Goal: Entertainment & Leisure: Consume media (video, audio)

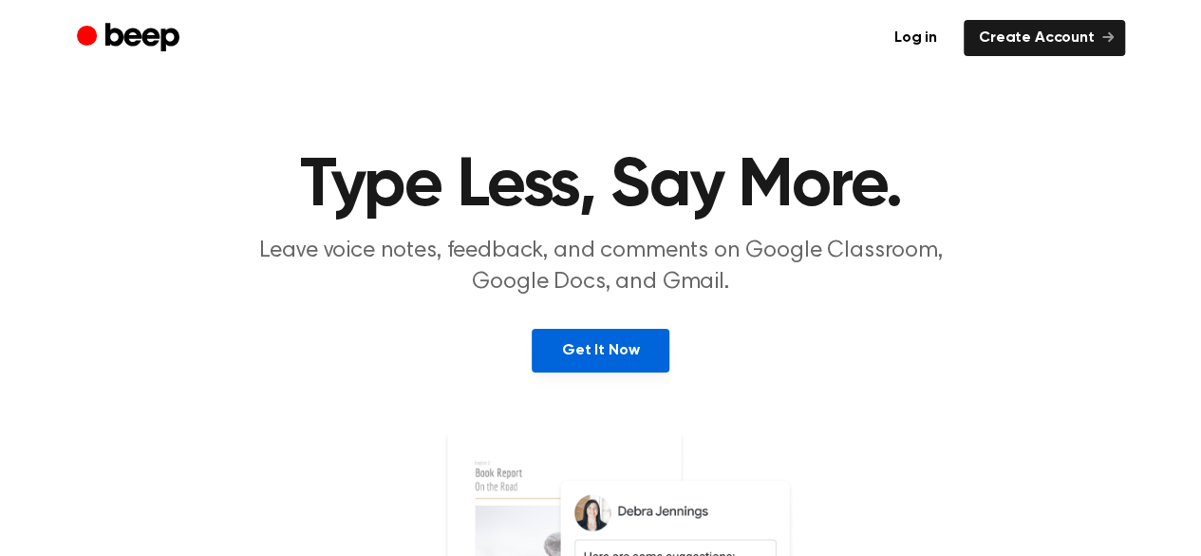
click at [651, 350] on link "Get It Now" at bounding box center [601, 351] width 138 height 44
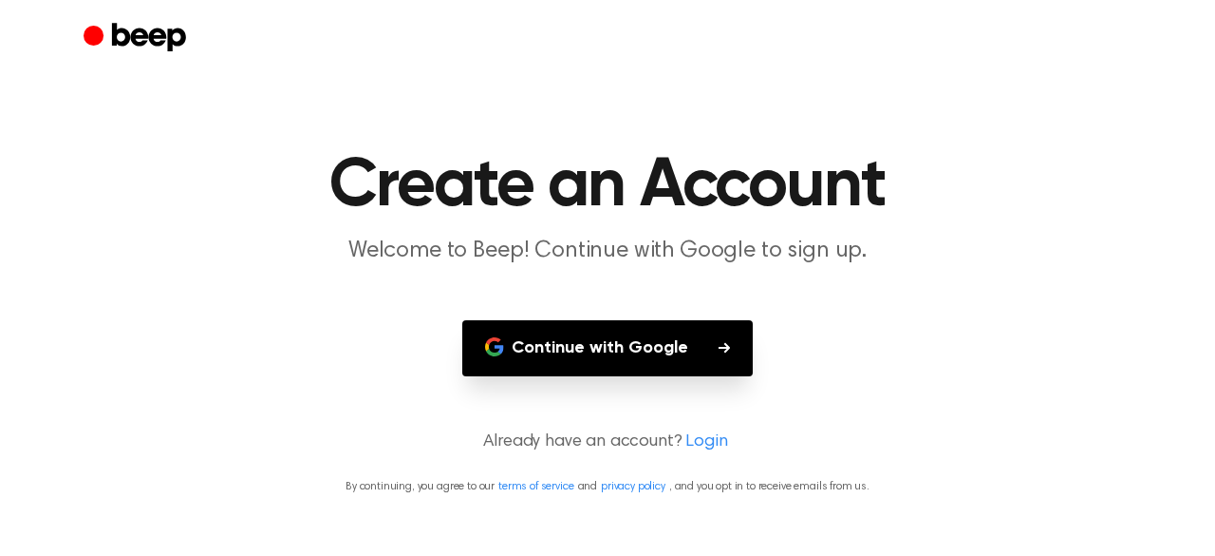
click at [580, 358] on button "Continue with Google" at bounding box center [607, 348] width 291 height 56
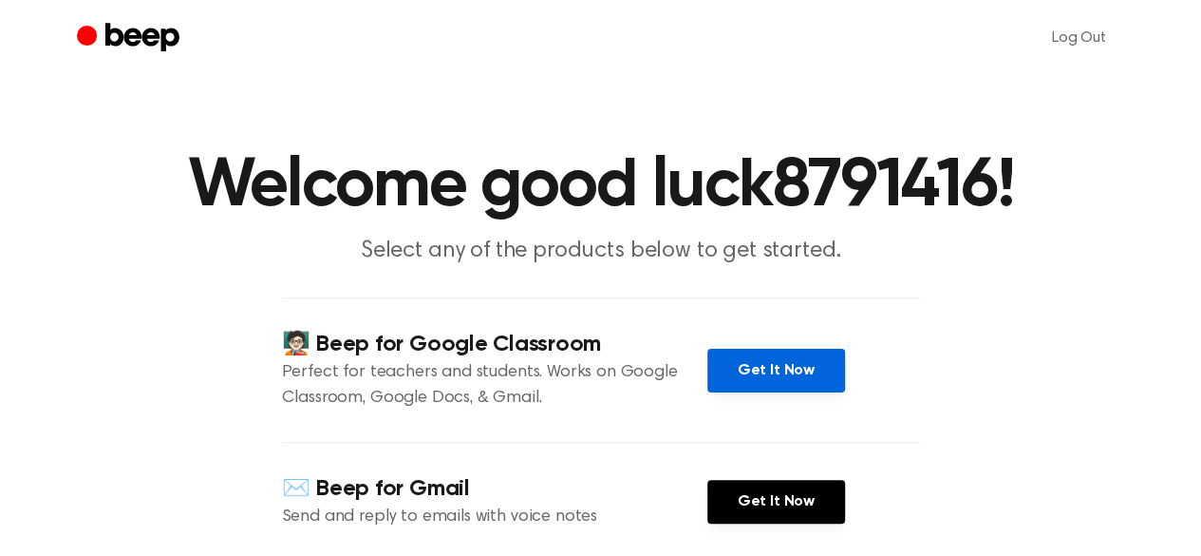
click at [793, 385] on link "Get It Now" at bounding box center [776, 370] width 138 height 44
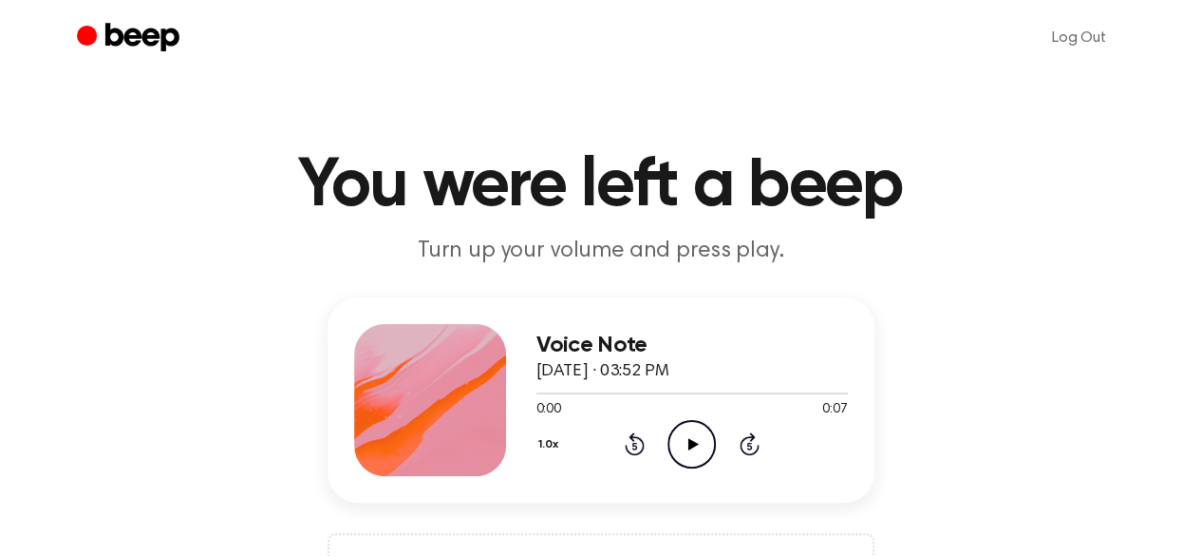
drag, startPoint x: 724, startPoint y: 464, endPoint x: 689, endPoint y: 447, distance: 38.2
click at [689, 447] on div "1.0x Rewind 5 seconds Play Audio Skip 5 seconds" at bounding box center [692, 444] width 311 height 48
click at [689, 447] on icon at bounding box center [693, 444] width 10 height 12
click at [689, 457] on icon "Play Audio" at bounding box center [692, 444] width 48 height 48
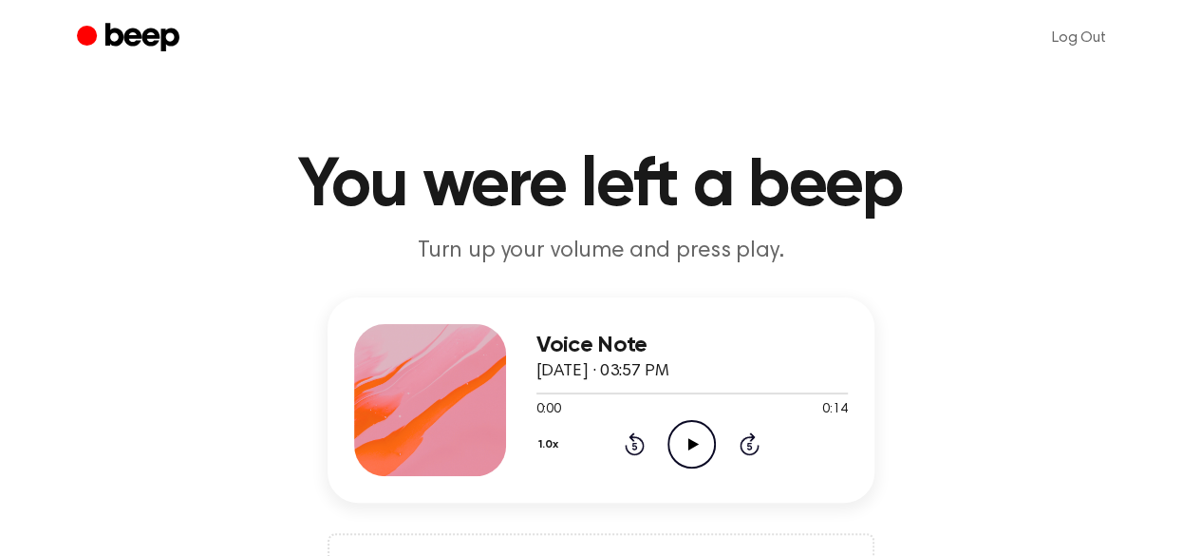
click at [689, 435] on icon "Play Audio" at bounding box center [692, 444] width 48 height 48
click at [708, 454] on icon "Play Audio" at bounding box center [692, 444] width 48 height 48
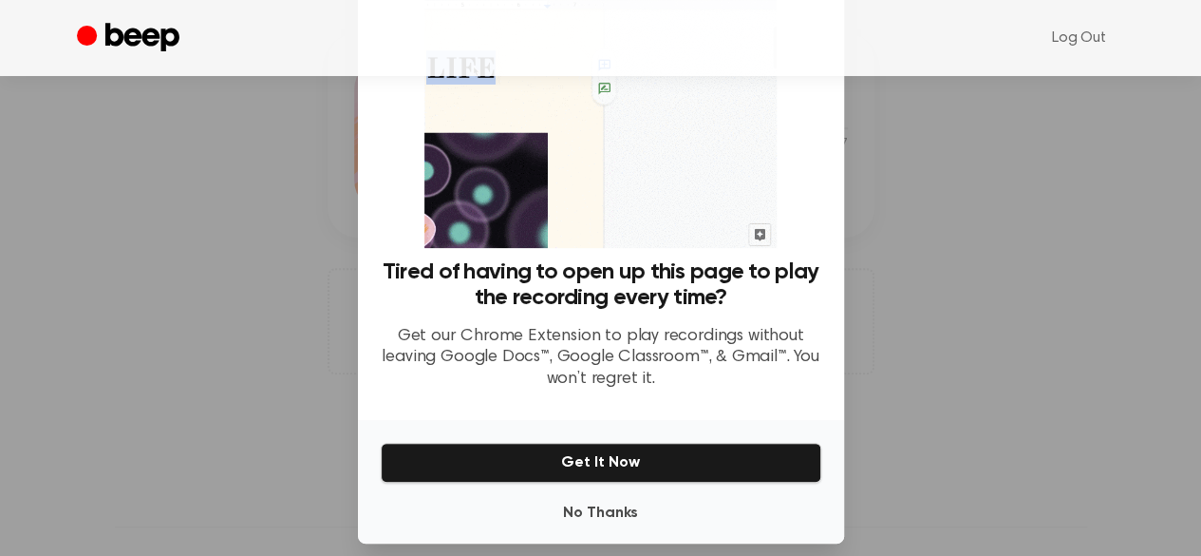
scroll to position [129, 0]
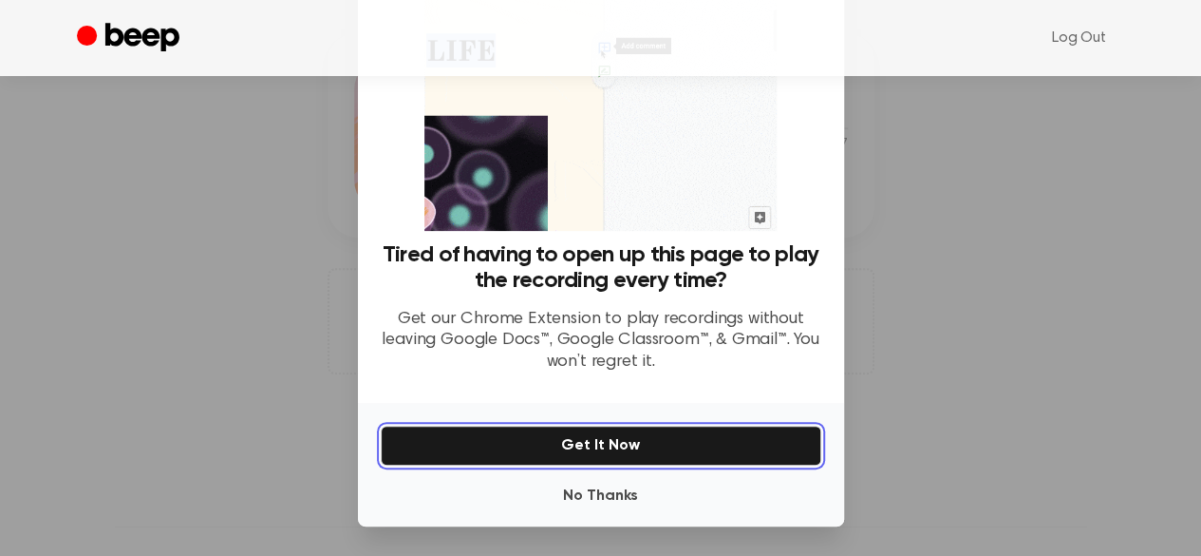
click at [728, 461] on button "Get It Now" at bounding box center [601, 445] width 441 height 40
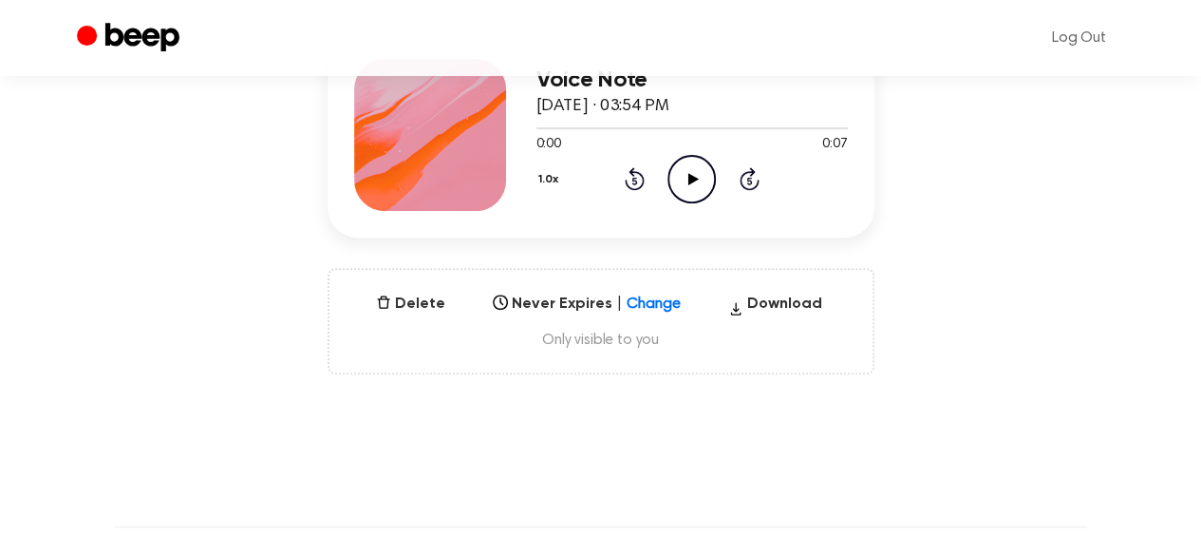
click at [671, 167] on circle at bounding box center [692, 179] width 47 height 47
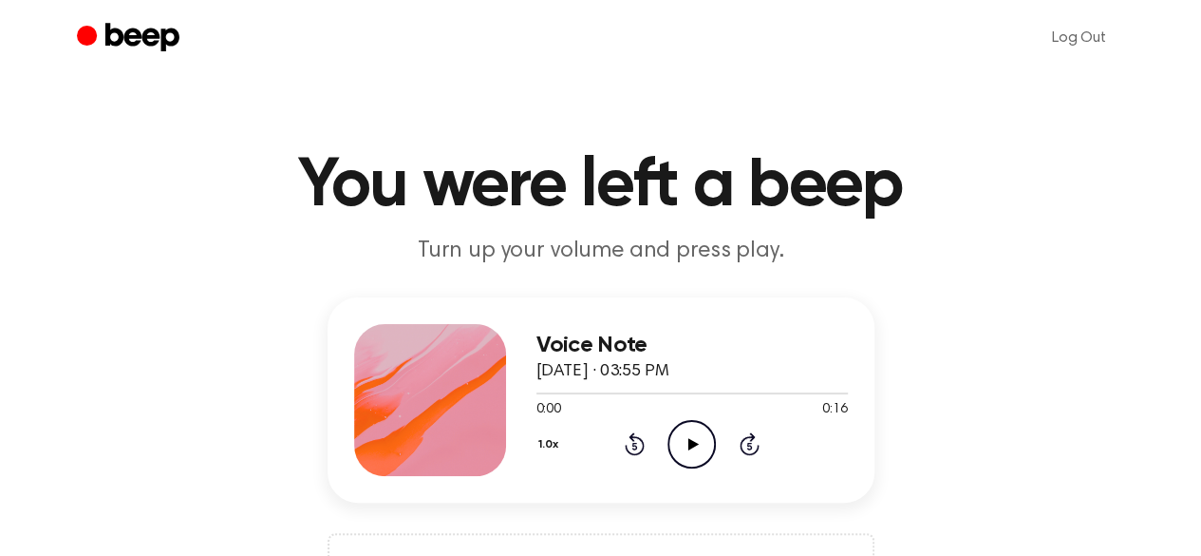
click at [695, 443] on icon at bounding box center [693, 444] width 10 height 12
click at [706, 450] on icon "Play Audio" at bounding box center [692, 444] width 48 height 48
click at [540, 392] on div at bounding box center [671, 393] width 269 height 2
click at [548, 392] on div at bounding box center [599, 393] width 125 height 2
click at [688, 451] on icon "Play Audio" at bounding box center [692, 444] width 48 height 48
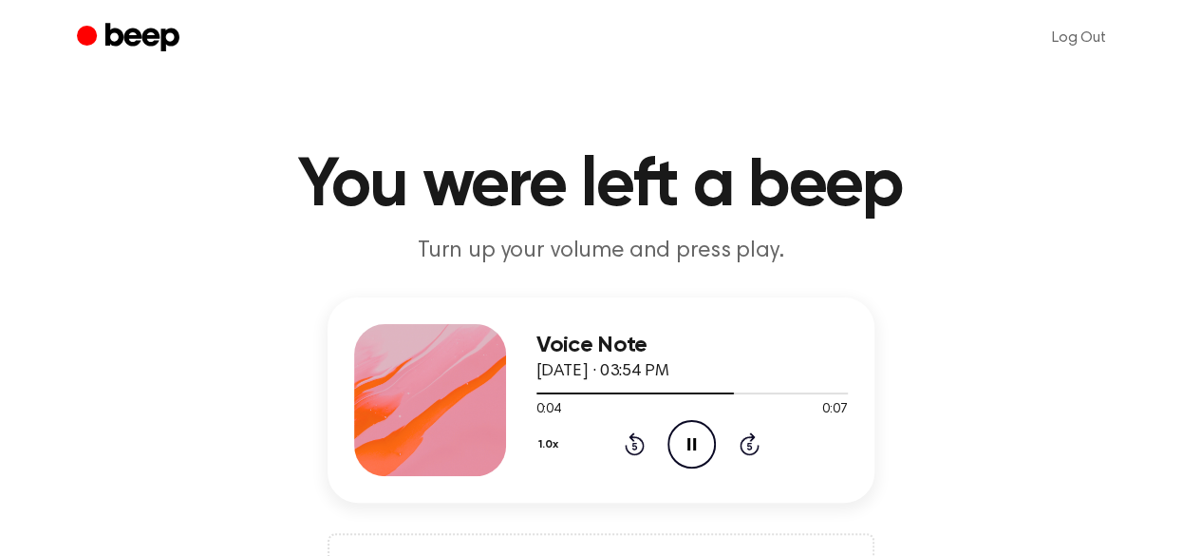
click at [688, 451] on icon "Pause Audio" at bounding box center [692, 444] width 48 height 48
click at [688, 451] on icon "Play Audio" at bounding box center [692, 444] width 48 height 48
click at [686, 432] on icon "Play Audio" at bounding box center [692, 444] width 48 height 48
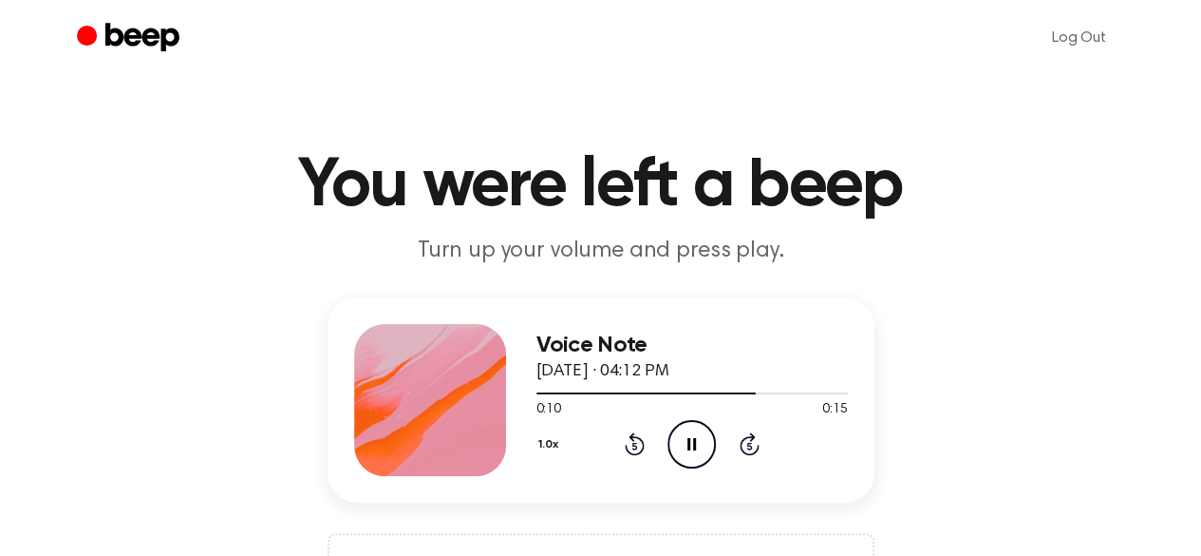
click at [686, 432] on icon "Pause Audio" at bounding box center [692, 444] width 48 height 48
click at [707, 442] on icon "Play Audio" at bounding box center [692, 444] width 48 height 48
click at [695, 435] on icon "Play Audio" at bounding box center [692, 444] width 48 height 48
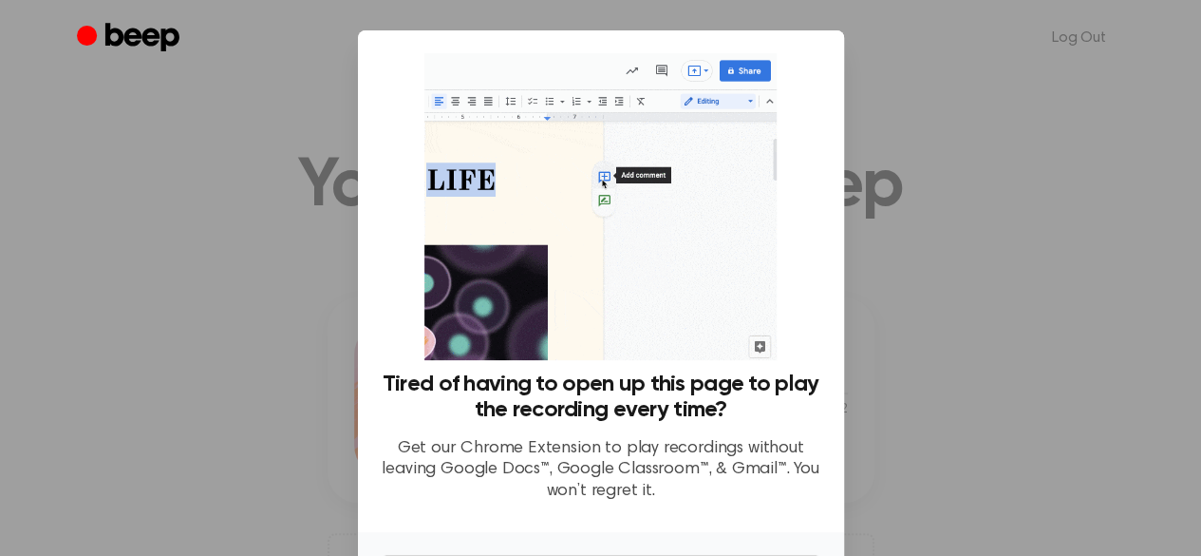
click at [895, 257] on div at bounding box center [600, 278] width 1201 height 556
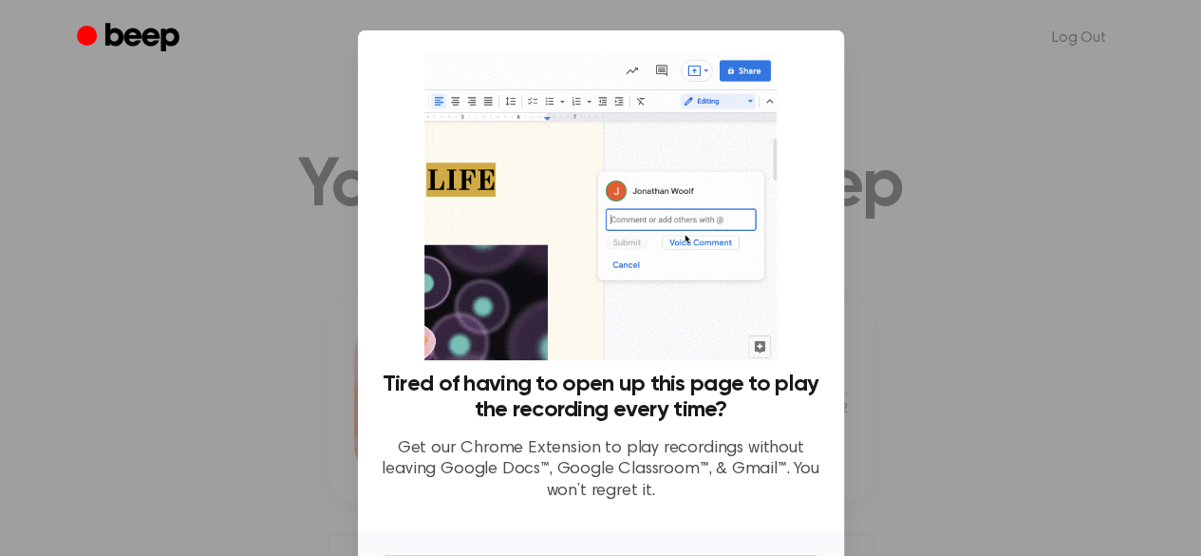
click at [885, 204] on div at bounding box center [600, 278] width 1201 height 556
click at [771, 267] on div "Tired of having to open up this page to play the recording every time? Get our …" at bounding box center [601, 284] width 441 height 463
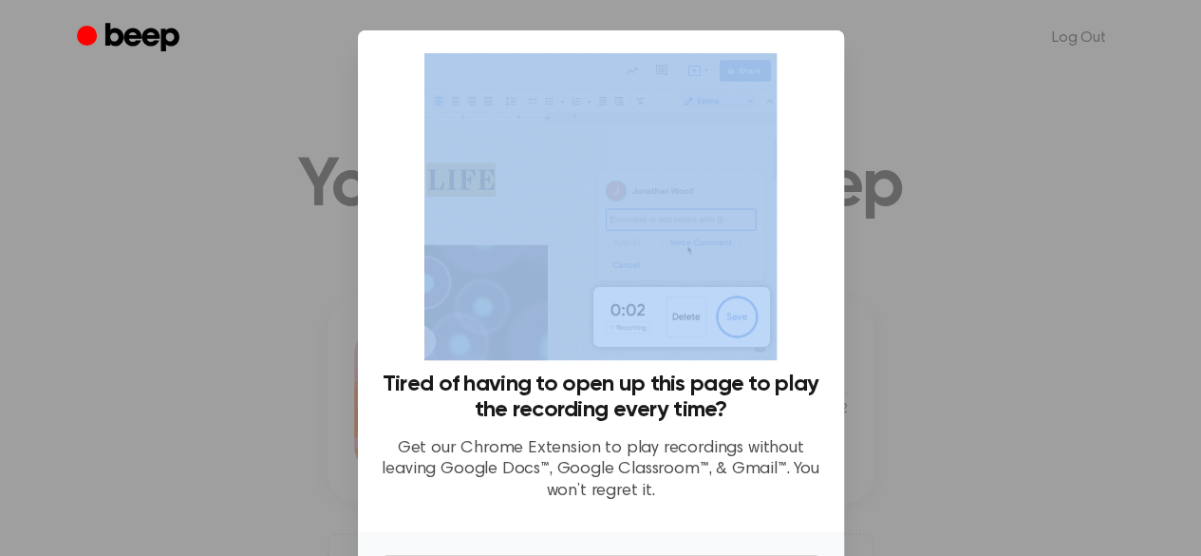
click at [771, 267] on div "Tired of having to open up this page to play the recording every time? Get our …" at bounding box center [601, 284] width 441 height 463
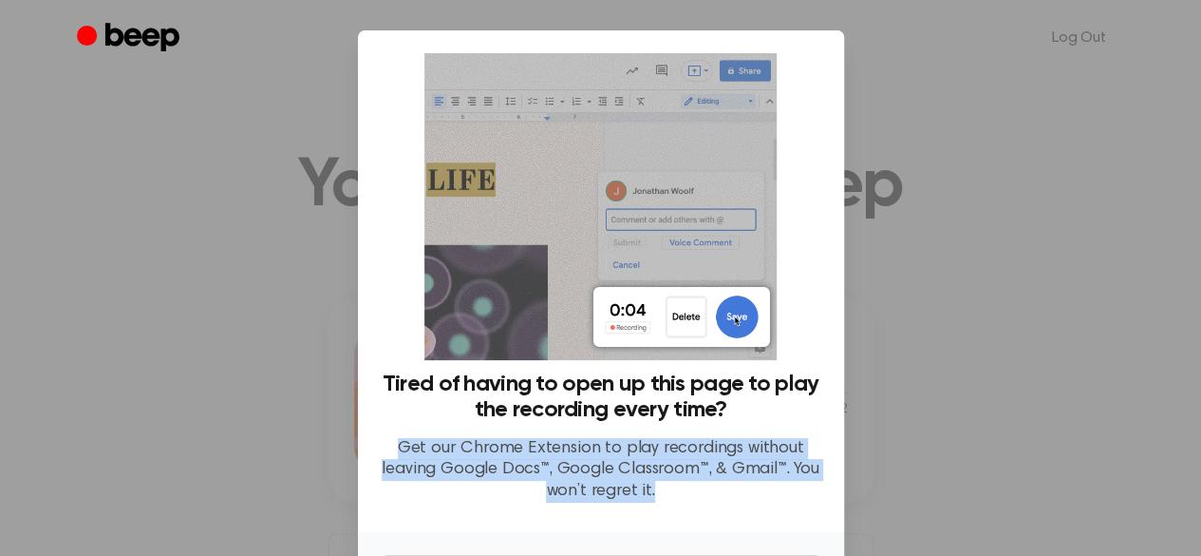
drag, startPoint x: 767, startPoint y: 410, endPoint x: 644, endPoint y: 507, distance: 156.9
click at [644, 507] on div "Tired of having to open up this page to play the recording every time? Get our …" at bounding box center [601, 444] width 441 height 146
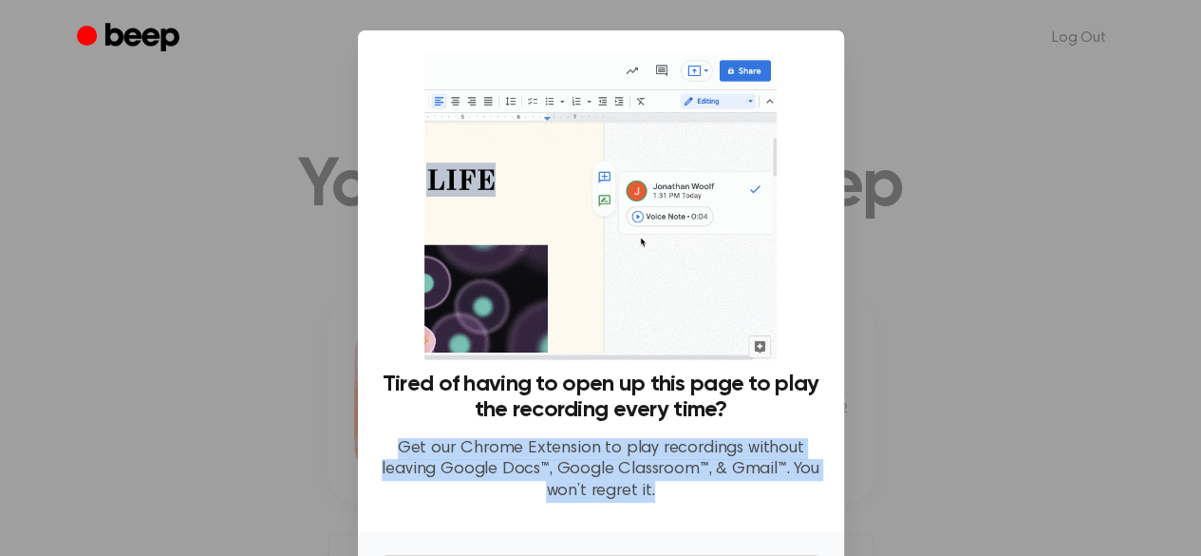
click at [670, 121] on img at bounding box center [600, 206] width 352 height 307
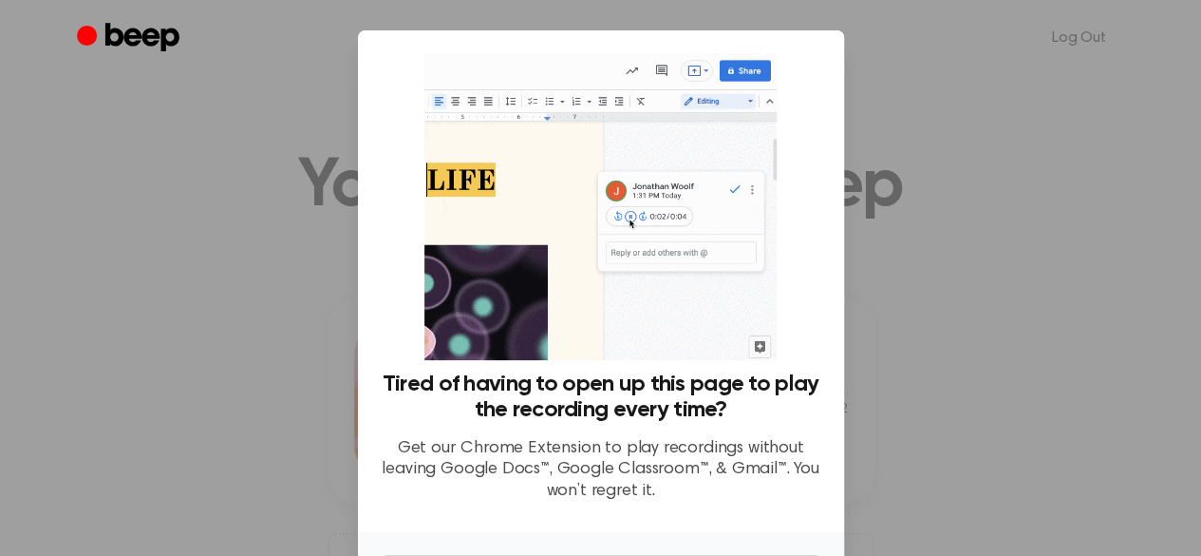
click at [885, 102] on div at bounding box center [600, 278] width 1201 height 556
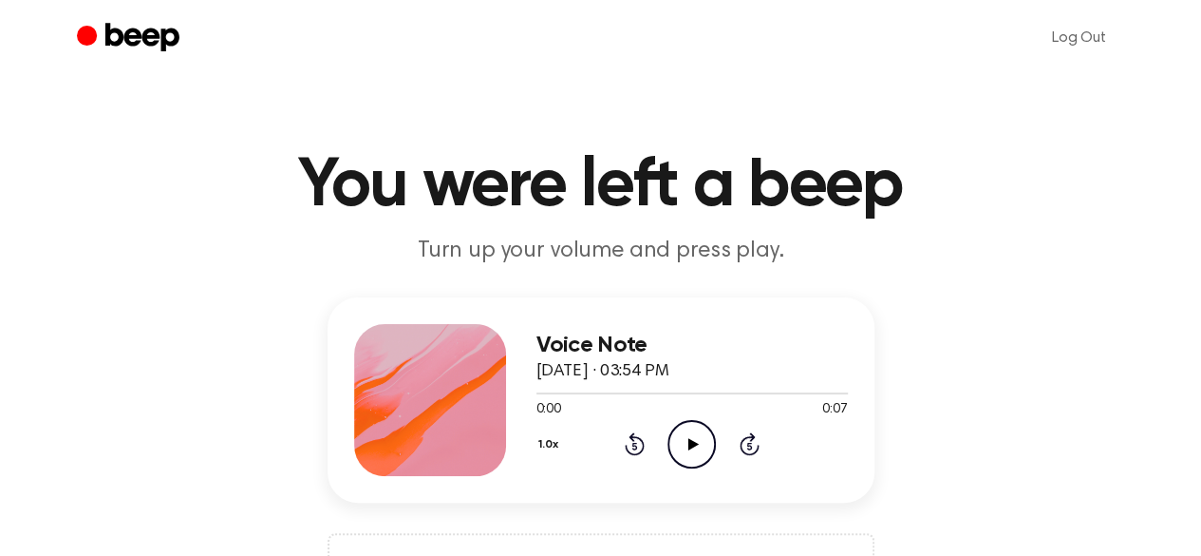
click at [701, 441] on icon "Play Audio" at bounding box center [692, 444] width 48 height 48
click at [693, 434] on icon "Play Audio" at bounding box center [692, 444] width 48 height 48
click at [687, 451] on icon "Play Audio" at bounding box center [692, 444] width 48 height 48
click at [686, 443] on icon "Play Audio" at bounding box center [692, 444] width 48 height 48
click at [689, 437] on icon "Play Audio" at bounding box center [692, 444] width 48 height 48
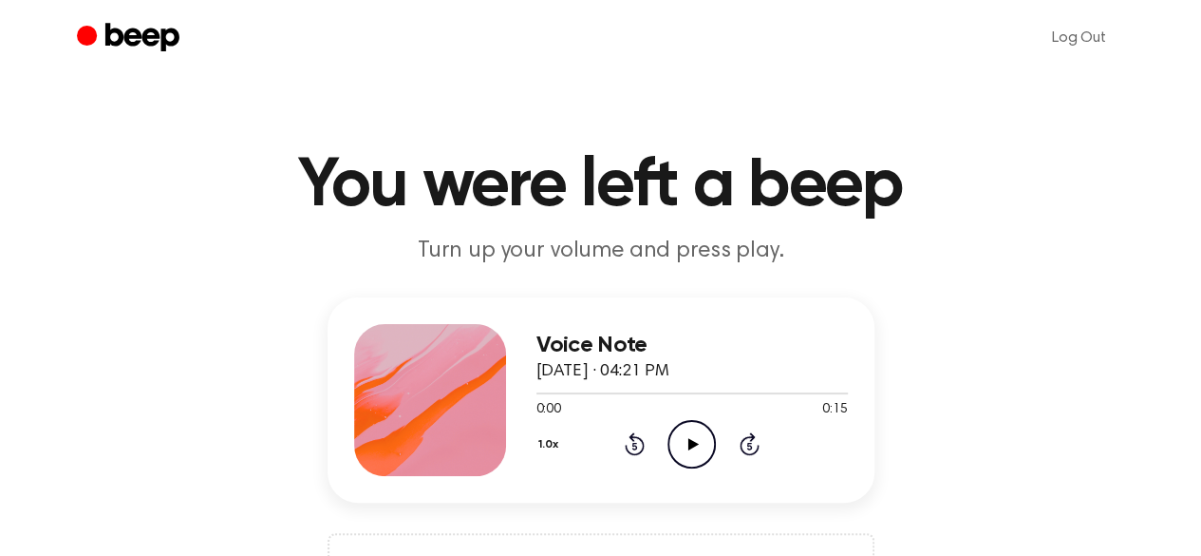
click at [695, 430] on icon "Play Audio" at bounding box center [692, 444] width 48 height 48
click at [687, 443] on icon "Play Audio" at bounding box center [692, 444] width 48 height 48
click at [689, 461] on icon "Play Audio" at bounding box center [692, 444] width 48 height 48
click at [701, 443] on icon "Play Audio" at bounding box center [692, 444] width 48 height 48
click at [0, 17] on header "Log Out" at bounding box center [600, 38] width 1201 height 76
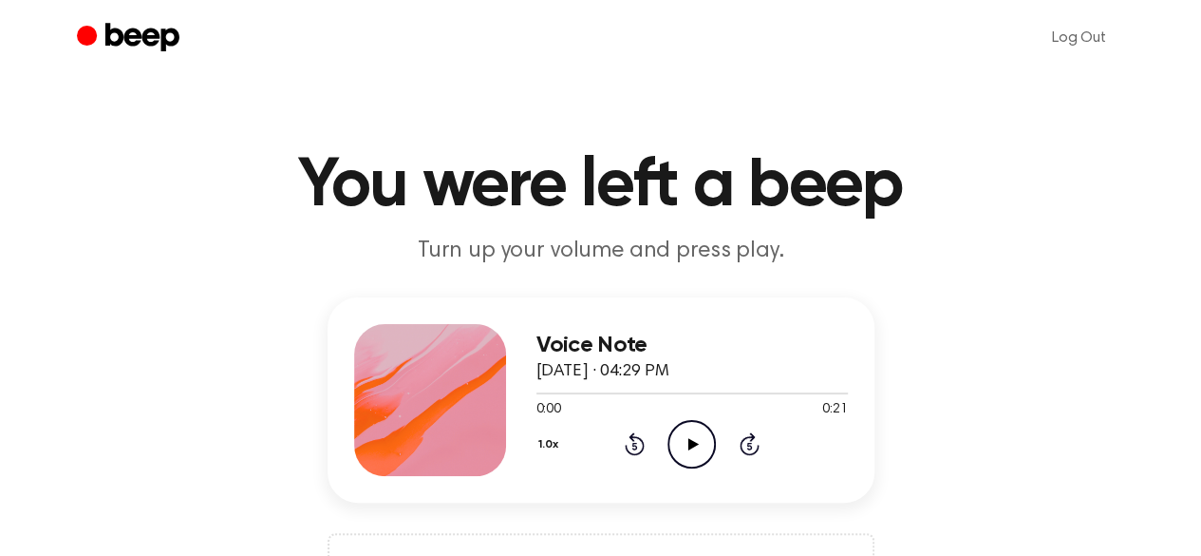
click at [688, 440] on icon "Play Audio" at bounding box center [692, 444] width 48 height 48
click at [706, 455] on icon "Play Audio" at bounding box center [692, 444] width 48 height 48
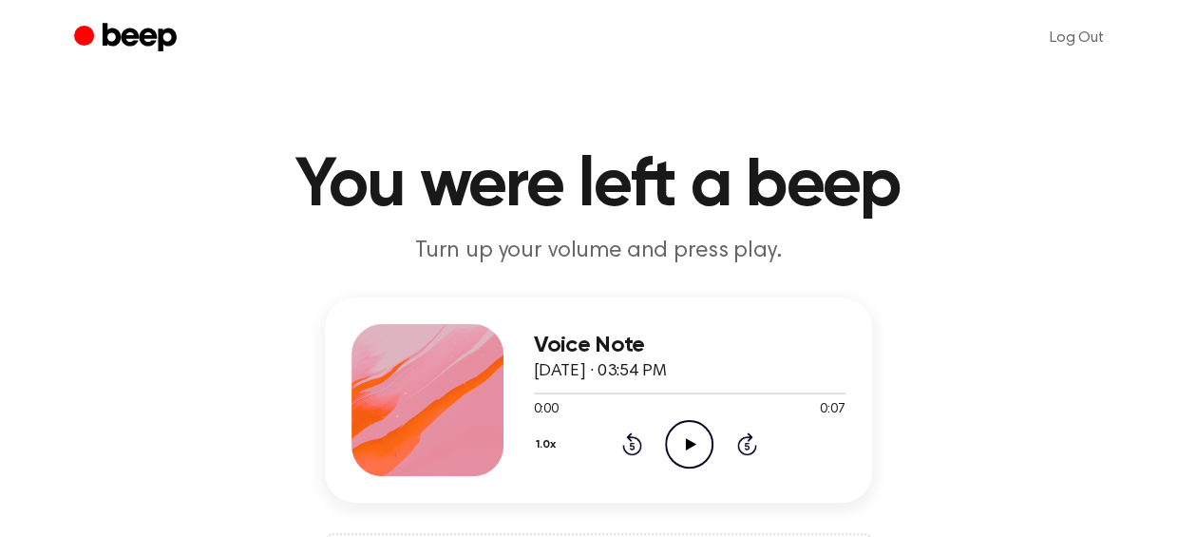
click at [688, 432] on icon "Play Audio" at bounding box center [689, 444] width 48 height 48
click at [701, 428] on icon "Play Audio" at bounding box center [689, 444] width 48 height 48
